Goal: Task Accomplishment & Management: Complete application form

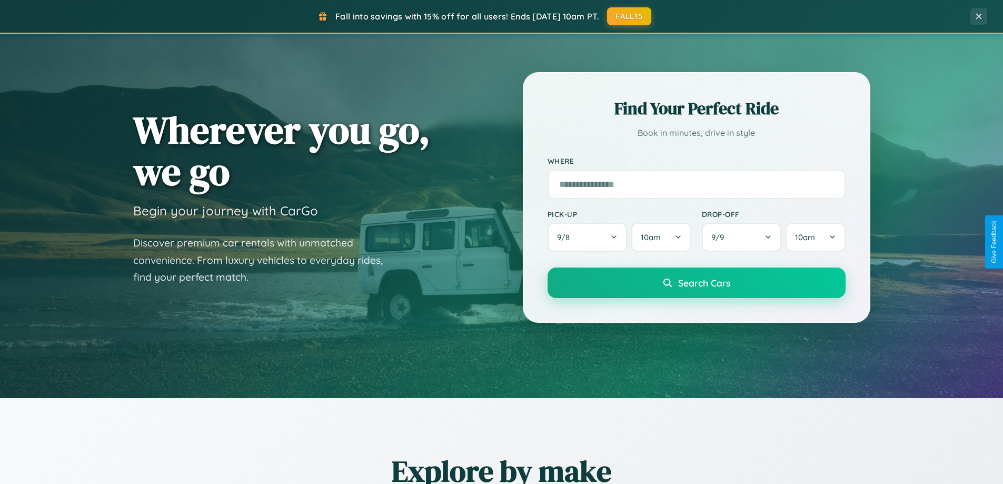
scroll to position [454, 0]
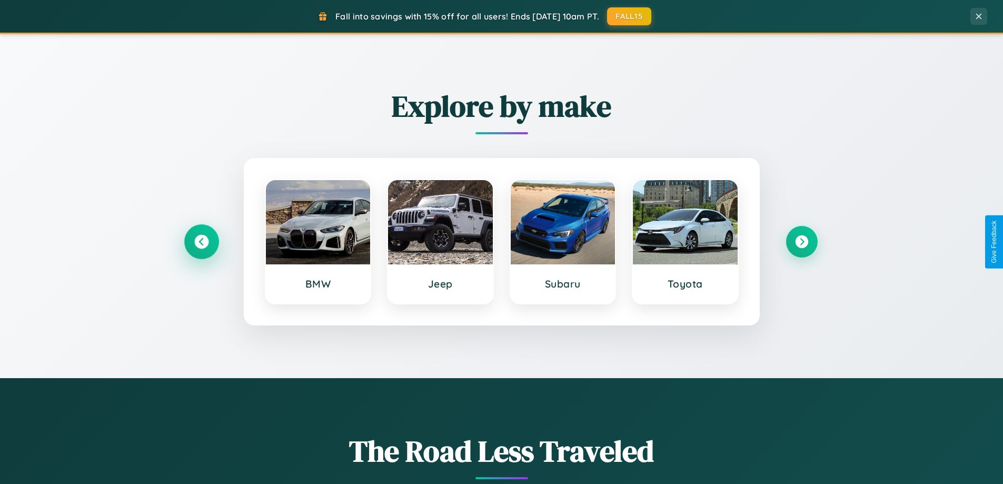
click at [201, 242] on icon at bounding box center [201, 242] width 14 height 14
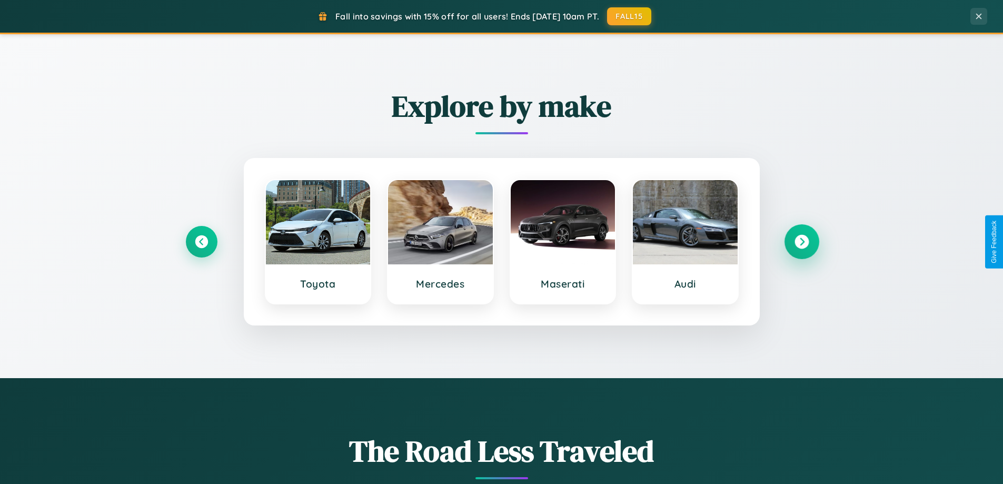
click at [801, 242] on icon at bounding box center [801, 242] width 14 height 14
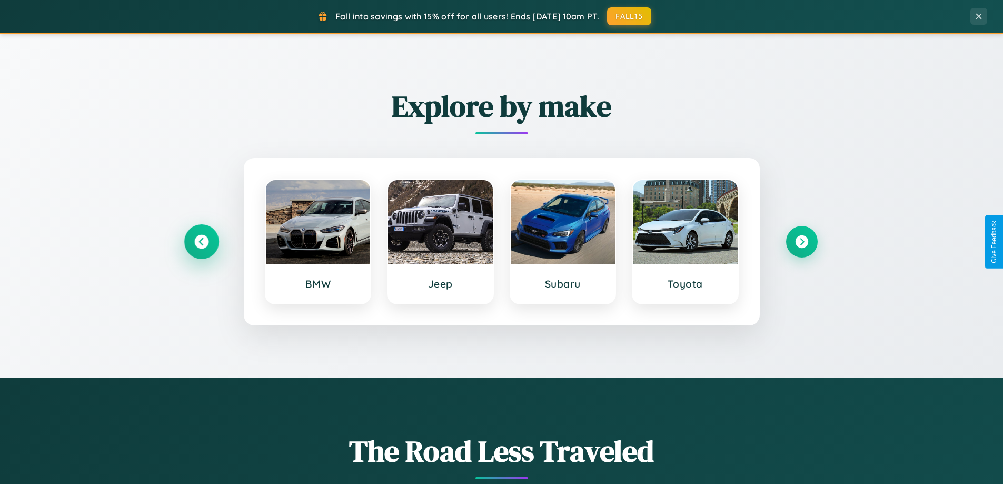
click at [201, 242] on icon at bounding box center [201, 242] width 14 height 14
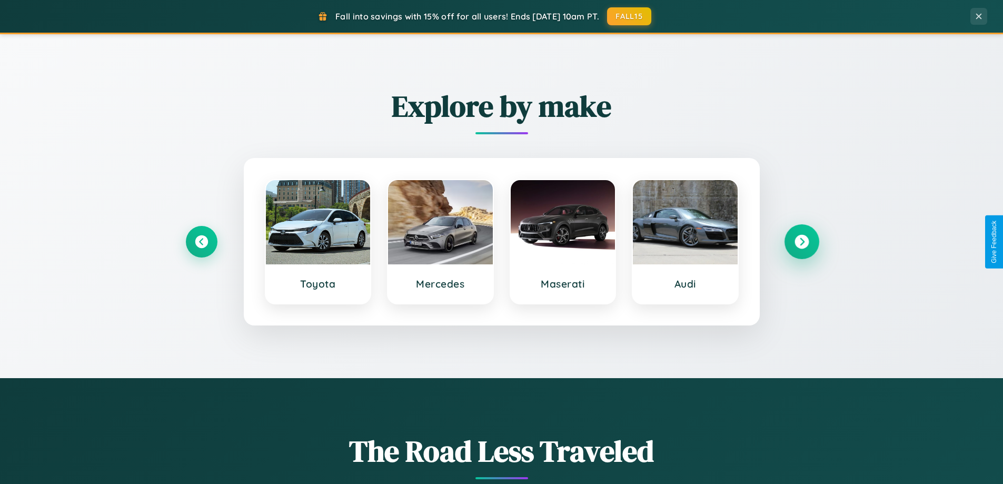
click at [801, 242] on icon at bounding box center [801, 242] width 14 height 14
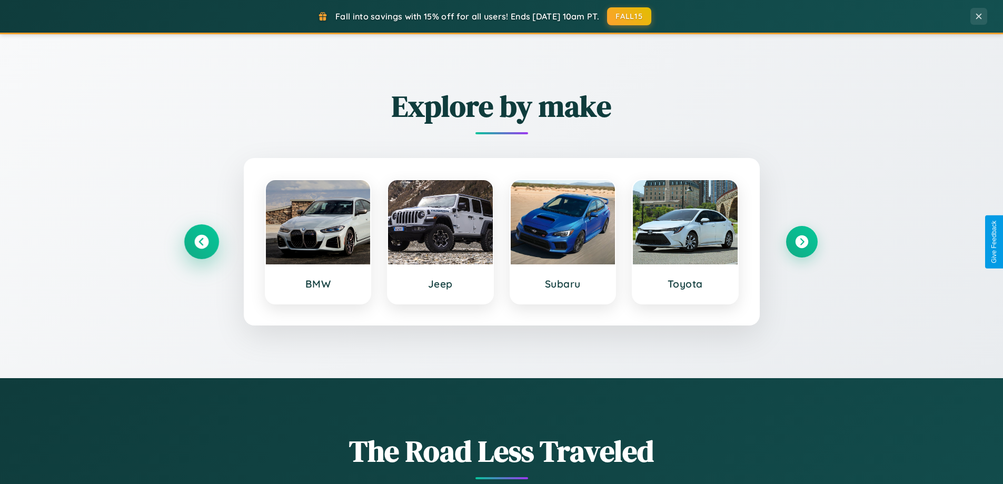
click at [201, 242] on icon at bounding box center [201, 242] width 14 height 14
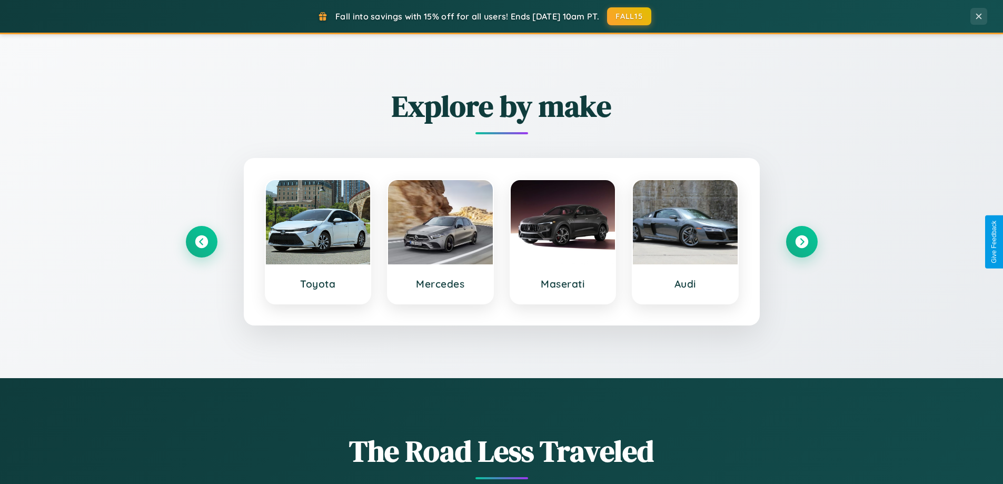
scroll to position [0, 0]
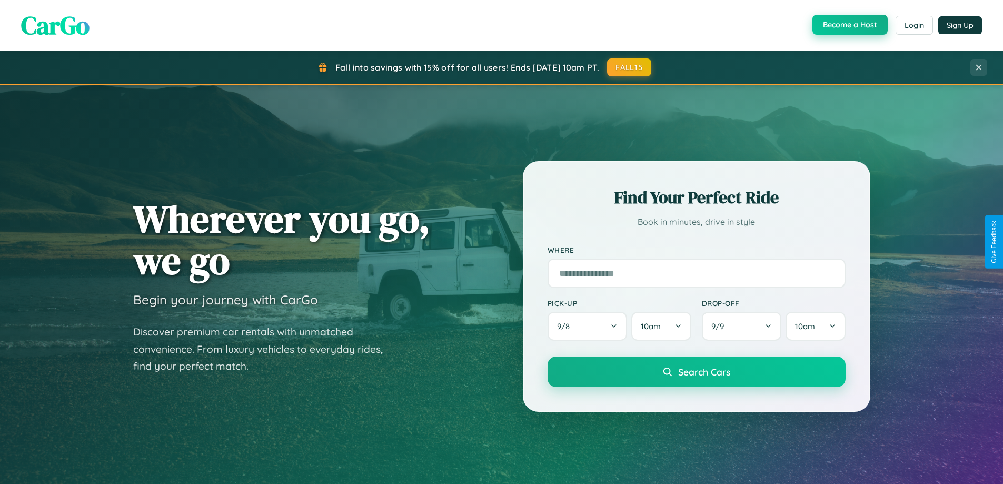
click at [849, 25] on button "Become a Host" at bounding box center [849, 25] width 75 height 20
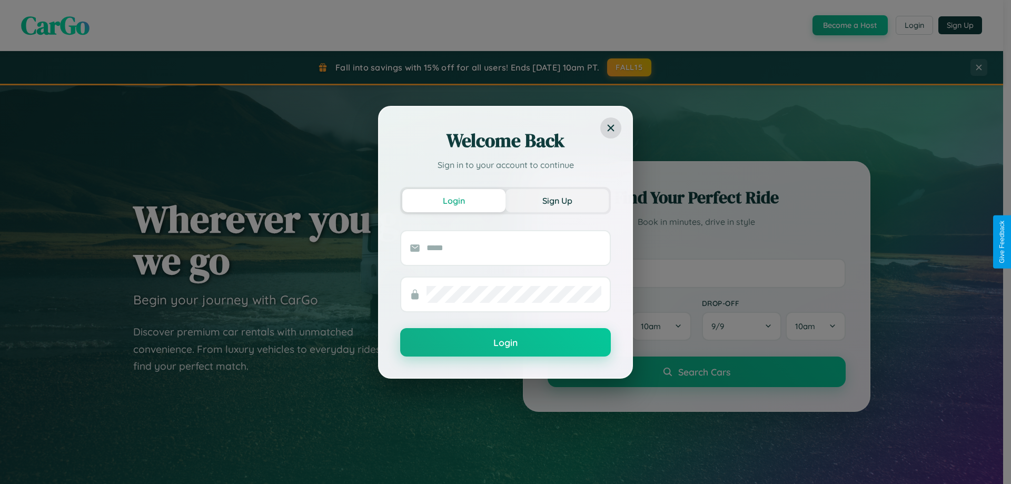
click at [557, 200] on button "Sign Up" at bounding box center [556, 200] width 103 height 23
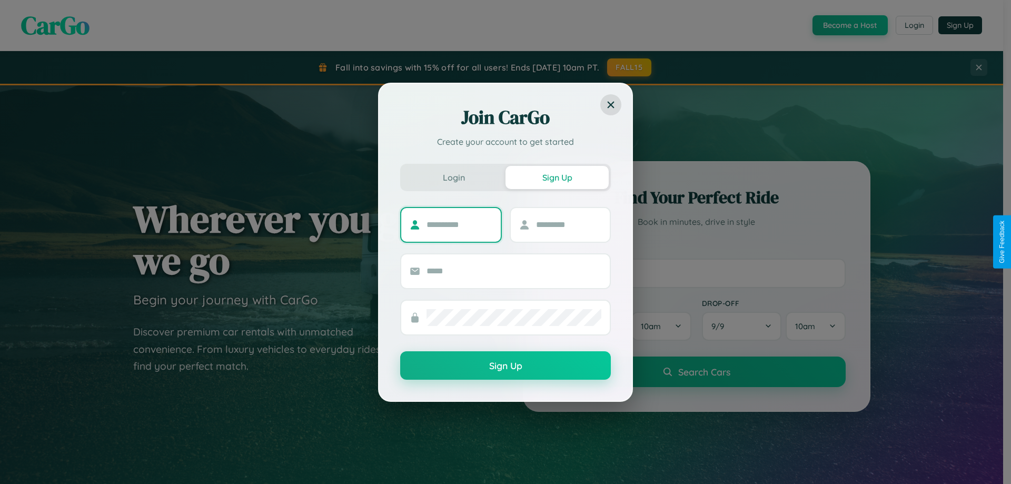
click at [459, 224] on input "text" at bounding box center [459, 224] width 66 height 17
type input "******"
click at [568, 224] on input "text" at bounding box center [569, 224] width 66 height 17
type input "******"
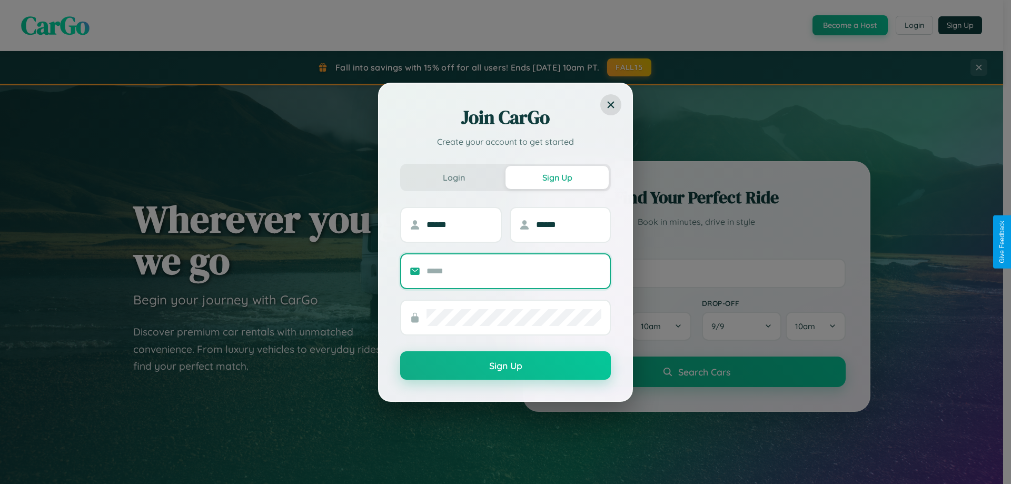
click at [514, 271] on input "text" at bounding box center [513, 271] width 175 height 17
type input "**********"
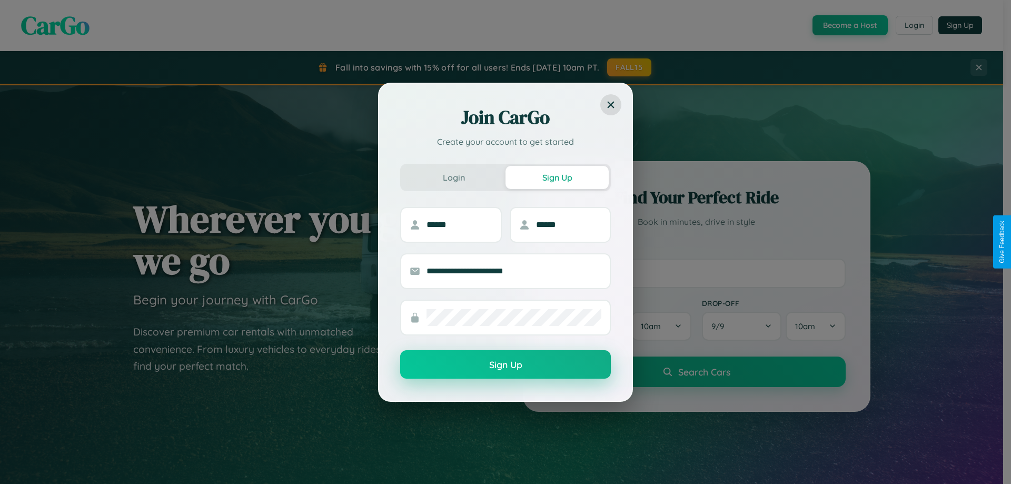
click at [505, 365] on button "Sign Up" at bounding box center [505, 364] width 211 height 28
